Goal: Contribute content: Contribute content

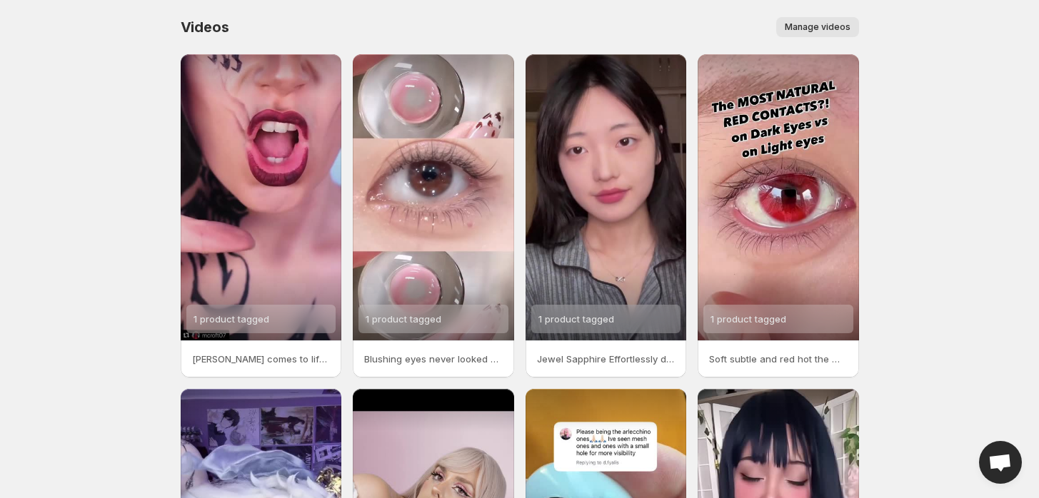
click at [828, 19] on button "Manage videos" at bounding box center [817, 27] width 83 height 20
click at [819, 26] on span "Manage videos" at bounding box center [818, 26] width 66 height 11
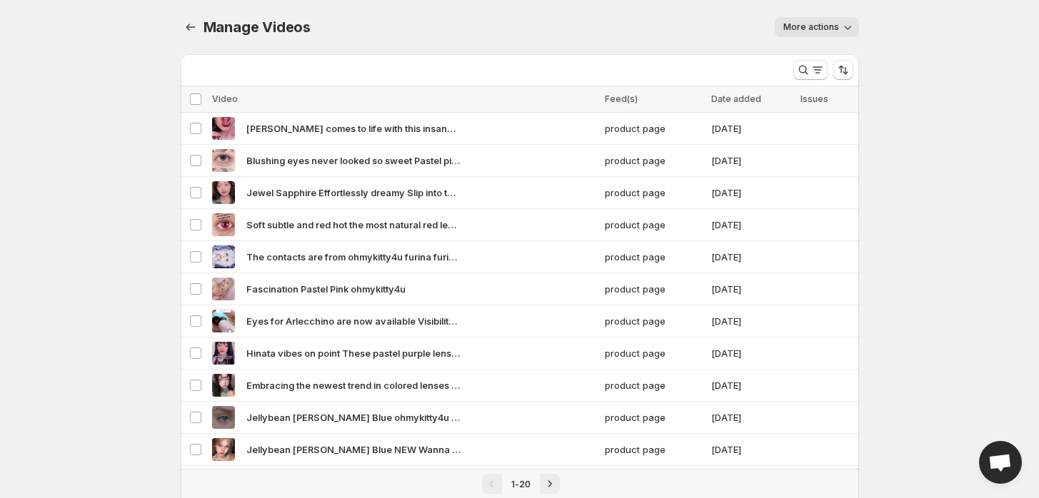
click at [818, 26] on span "More actions" at bounding box center [811, 26] width 56 height 11
click at [811, 62] on span "Regenerate missing previews" at bounding box center [851, 57] width 132 height 14
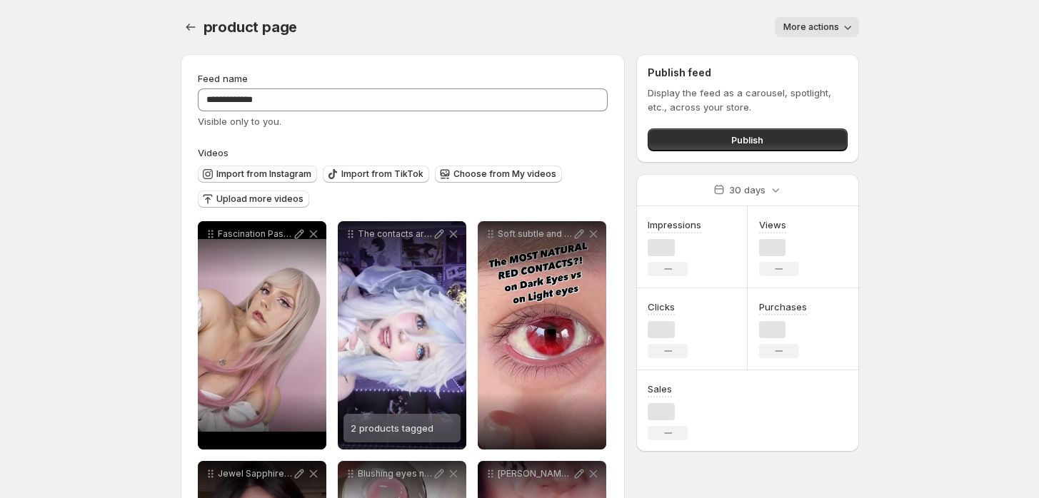
click at [246, 181] on button "Import from Instagram" at bounding box center [257, 174] width 119 height 17
click at [246, 172] on span "Import from Instagram" at bounding box center [263, 174] width 95 height 11
click at [249, 178] on span "Import from Instagram" at bounding box center [263, 174] width 95 height 11
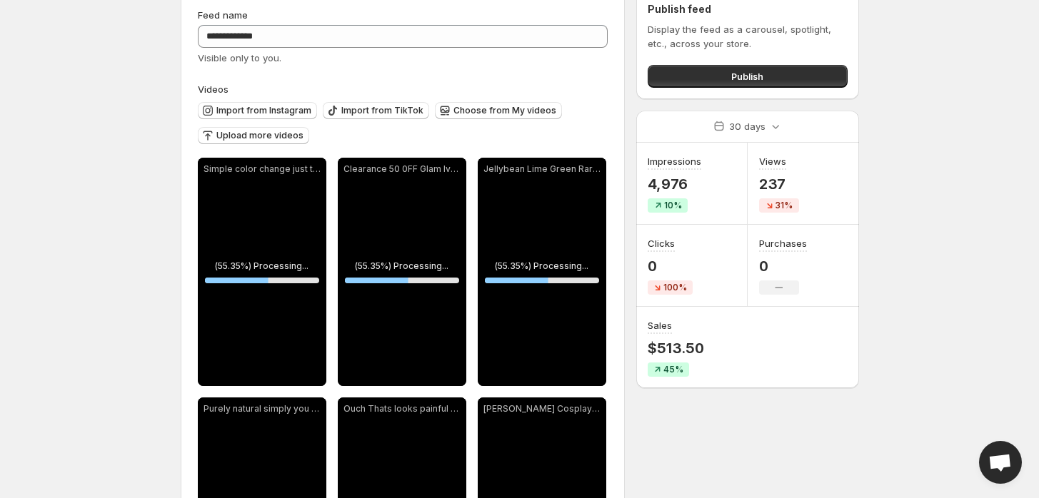
scroll to position [79, 0]
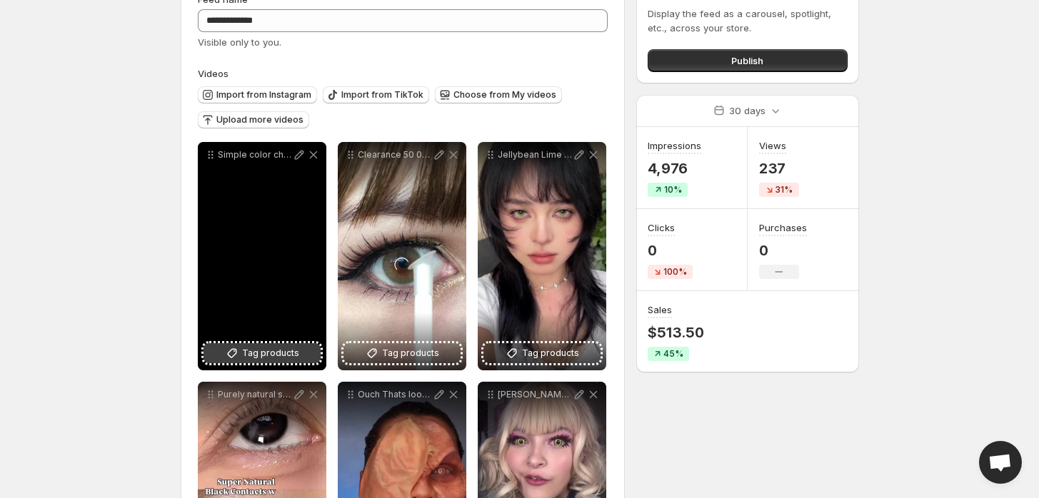
click at [246, 350] on span "Tag products" at bounding box center [270, 353] width 57 height 14
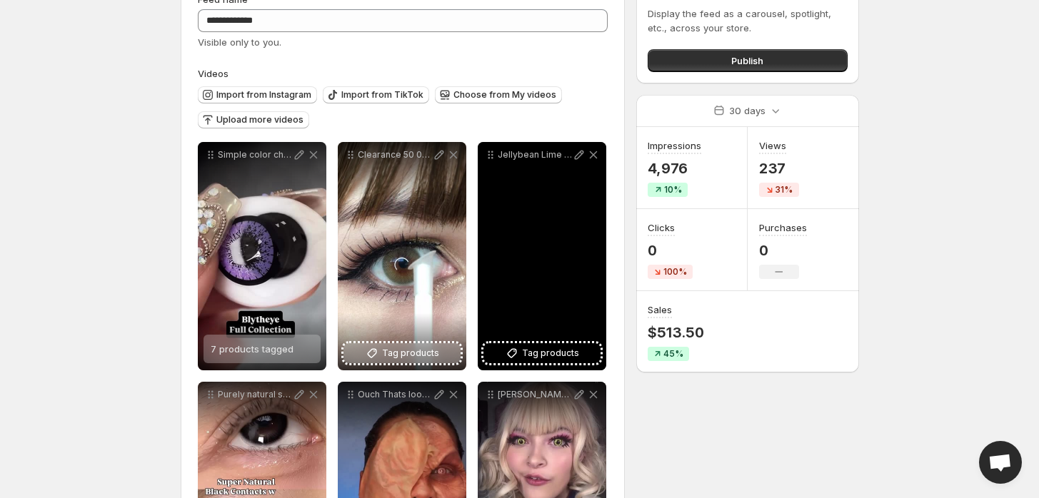
click at [424, 359] on span "Tag products" at bounding box center [410, 353] width 57 height 14
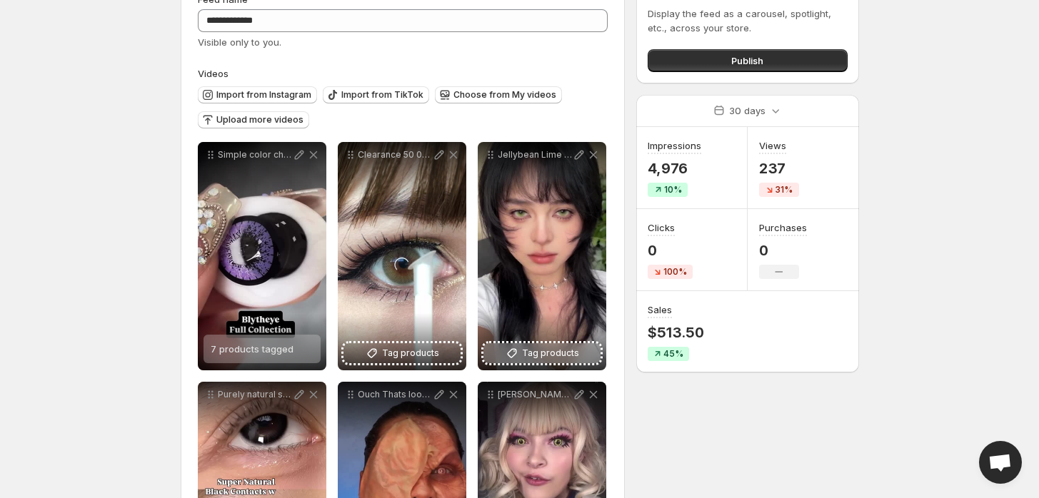
click at [559, 349] on span "Tag products" at bounding box center [550, 353] width 57 height 14
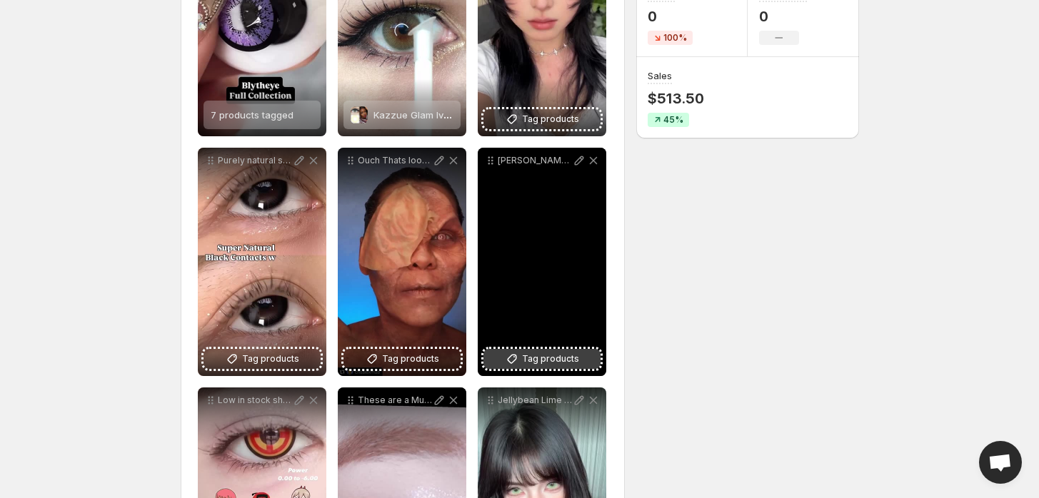
scroll to position [317, 0]
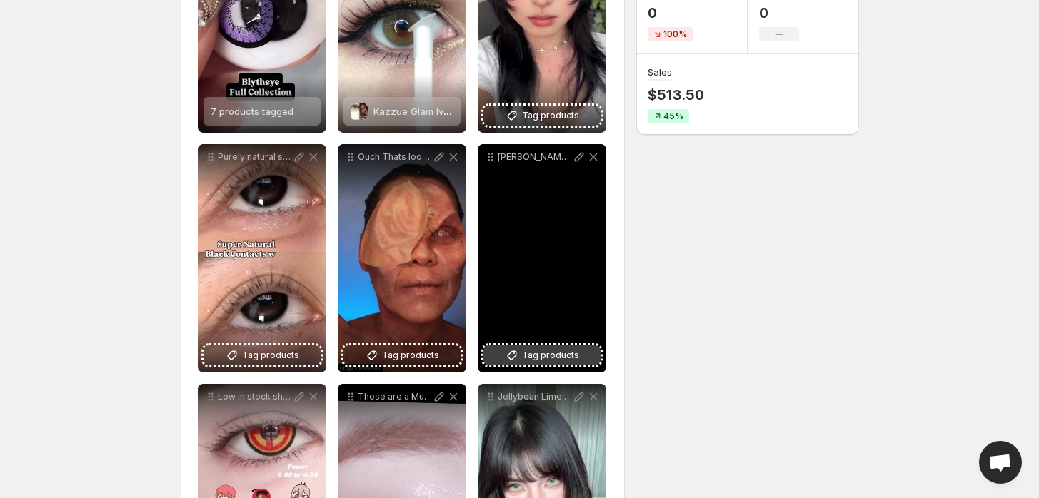
click at [538, 356] on span "Tag products" at bounding box center [550, 356] width 57 height 14
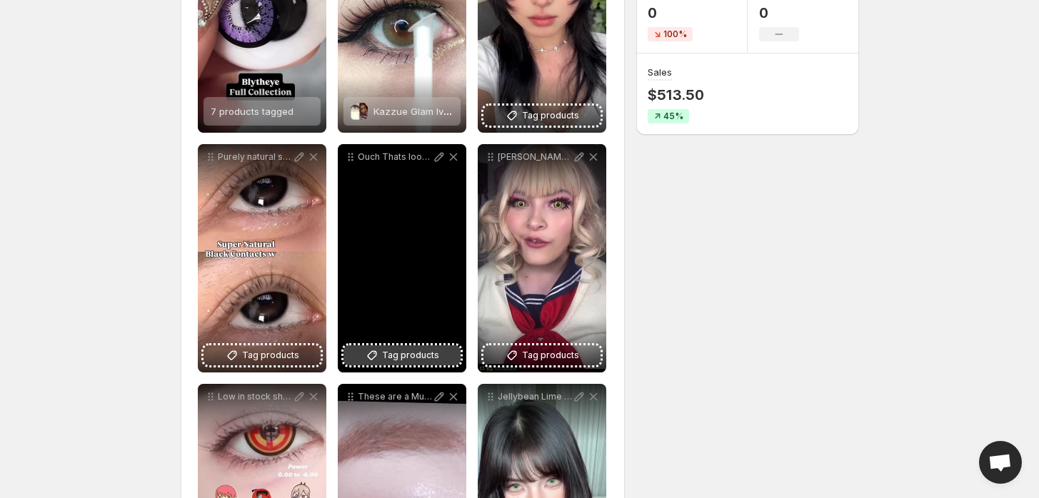
click at [404, 353] on span "Tag products" at bounding box center [410, 356] width 57 height 14
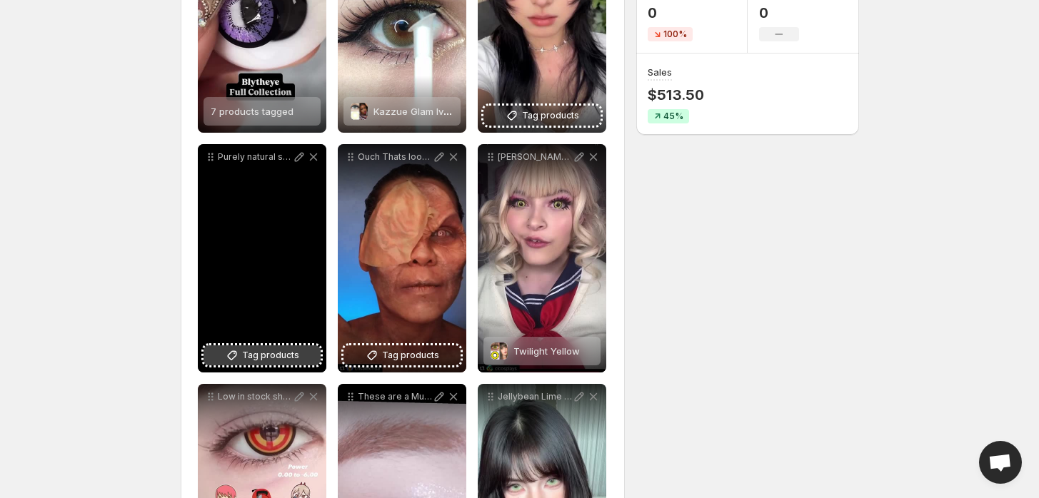
click at [239, 356] on icon at bounding box center [232, 356] width 14 height 14
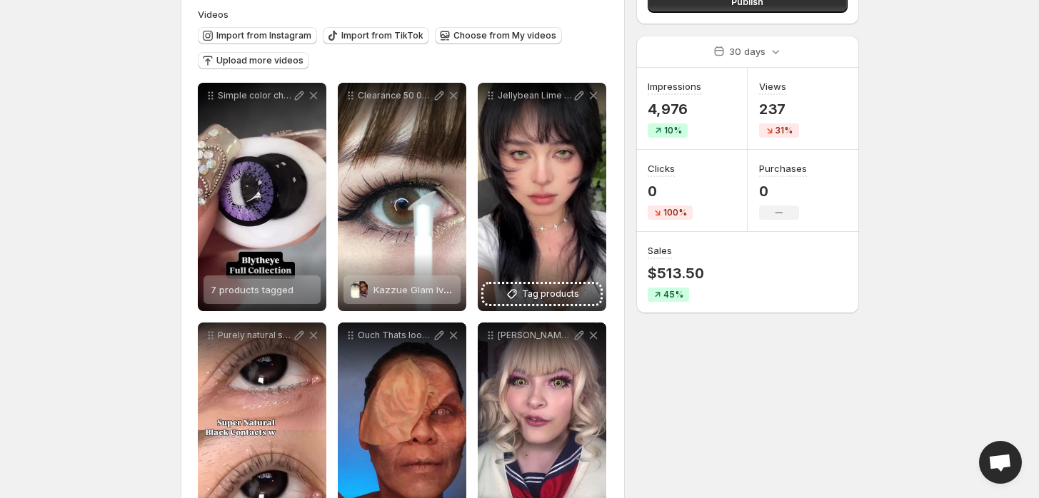
scroll to position [79, 0]
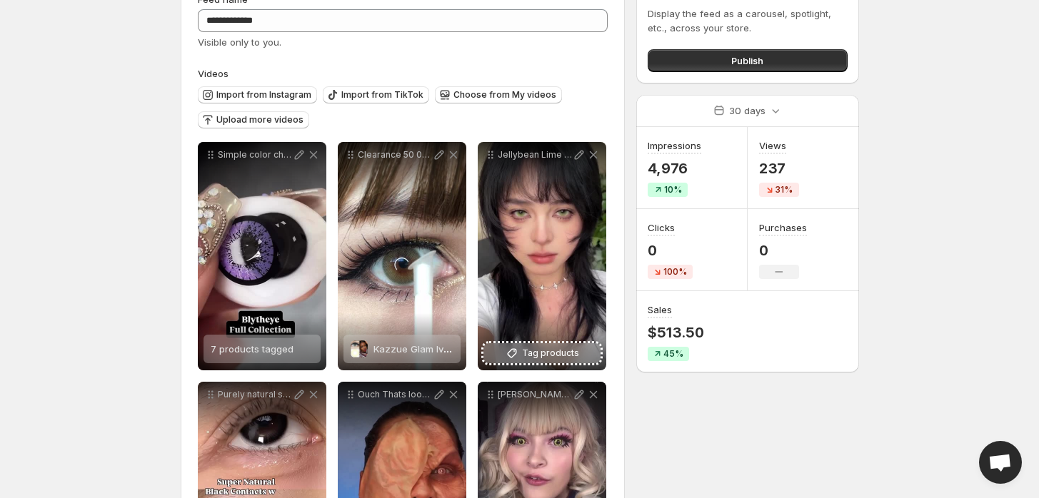
click at [546, 354] on span "Tag products" at bounding box center [550, 353] width 57 height 14
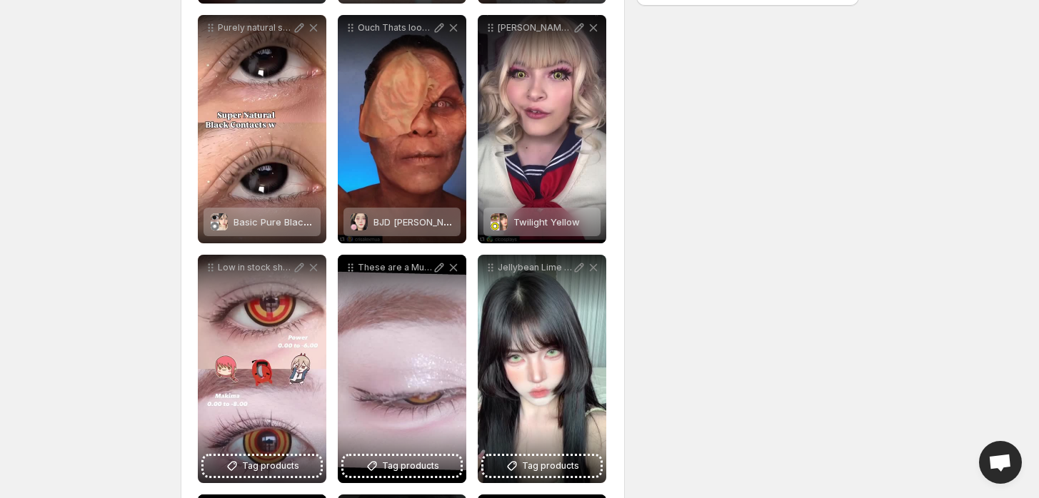
scroll to position [634, 0]
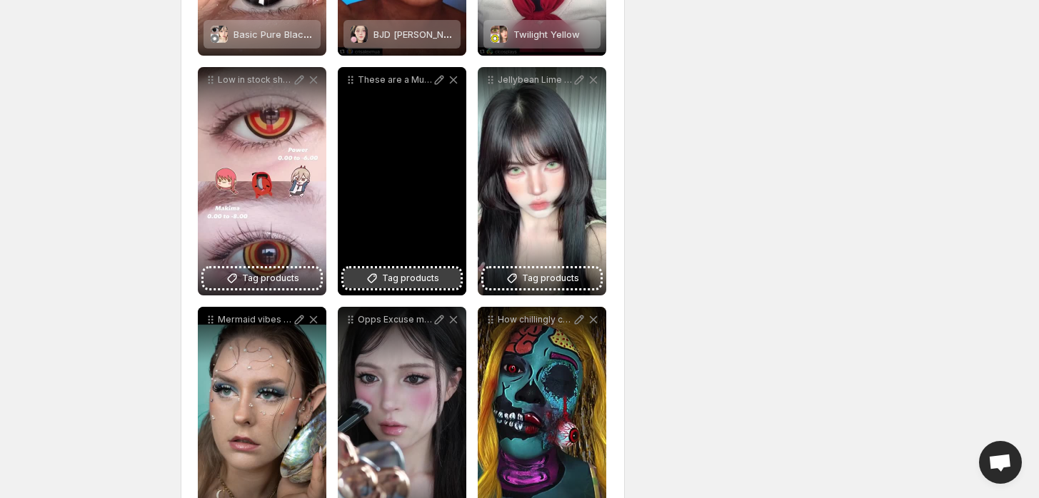
click at [393, 279] on span "Tag products" at bounding box center [410, 278] width 57 height 14
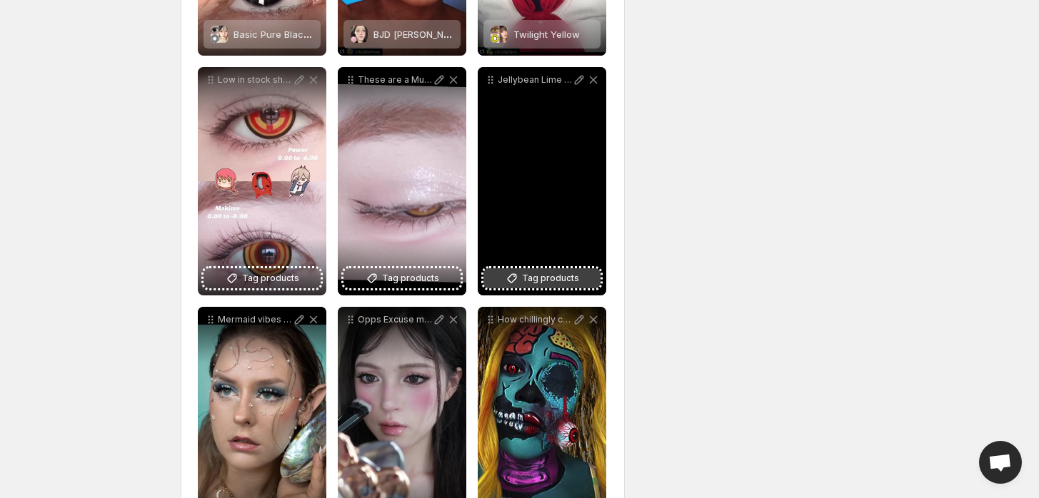
click at [499, 276] on button "Tag products" at bounding box center [541, 279] width 117 height 20
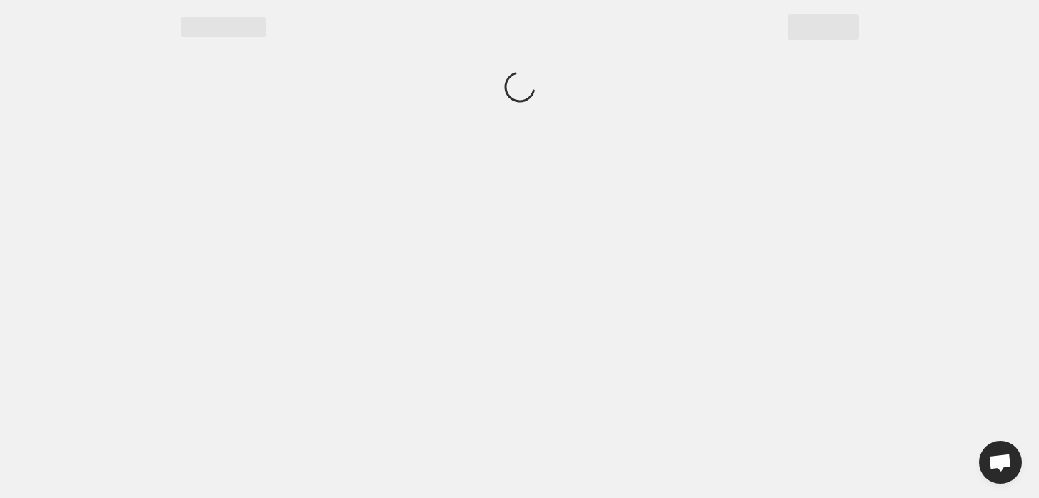
scroll to position [0, 0]
